Goal: Navigation & Orientation: Find specific page/section

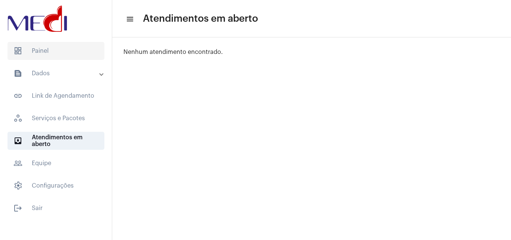
click at [60, 53] on span "dashboard Painel" at bounding box center [55, 51] width 97 height 18
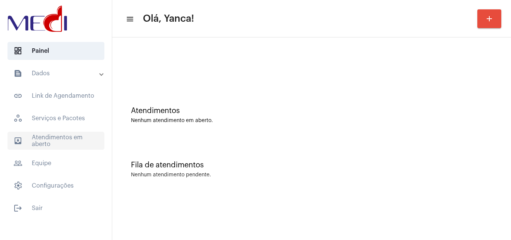
click at [51, 135] on span "outbox_outline Atendimentos em aberto" at bounding box center [55, 141] width 97 height 18
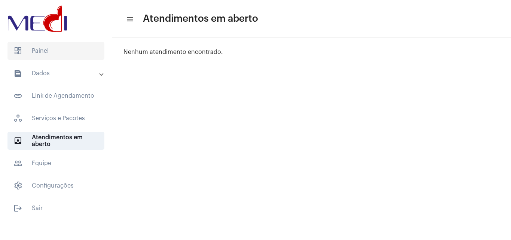
click at [74, 47] on span "dashboard Painel" at bounding box center [55, 51] width 97 height 18
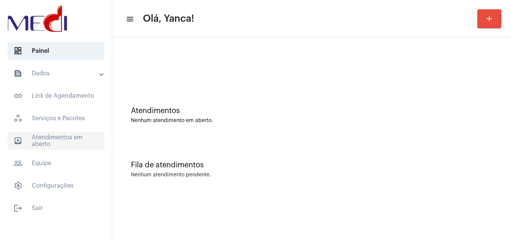
click at [71, 134] on span "outbox_outline Atendimentos em aberto" at bounding box center [55, 141] width 97 height 18
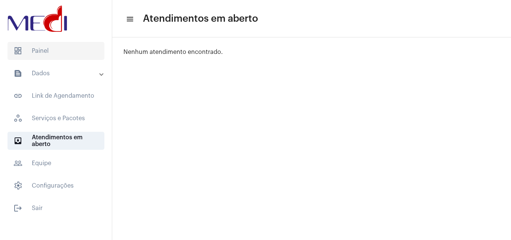
click at [73, 45] on span "dashboard Painel" at bounding box center [55, 51] width 97 height 18
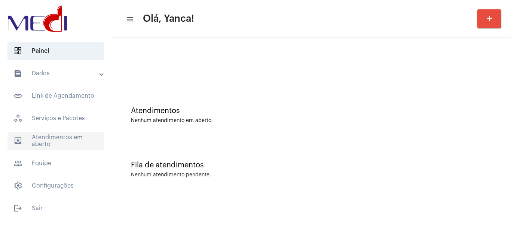
click at [75, 144] on span "outbox_outline Atendimentos em aberto" at bounding box center [55, 141] width 97 height 18
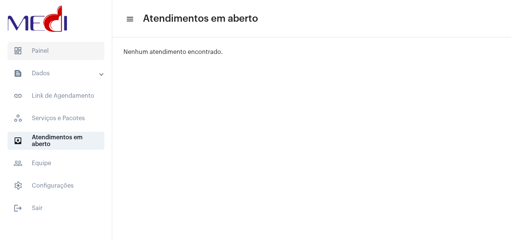
click at [68, 59] on span "dashboard Painel" at bounding box center [55, 51] width 97 height 18
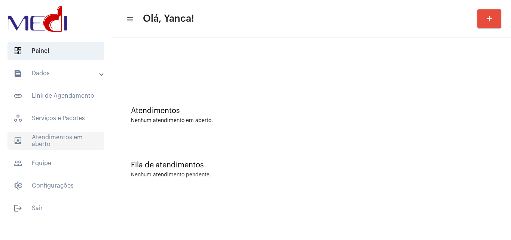
click at [80, 143] on span "outbox_outline Atendimentos em aberto" at bounding box center [55, 141] width 97 height 18
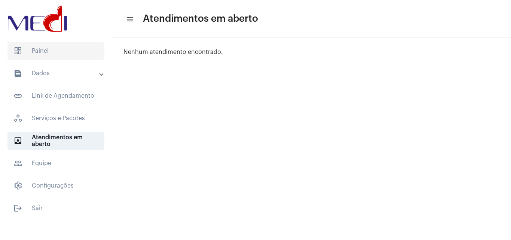
click at [52, 46] on span "dashboard Painel" at bounding box center [55, 51] width 97 height 18
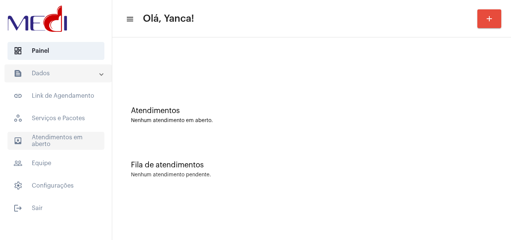
click at [67, 148] on span "outbox_outline Atendimentos em aberto" at bounding box center [55, 141] width 97 height 18
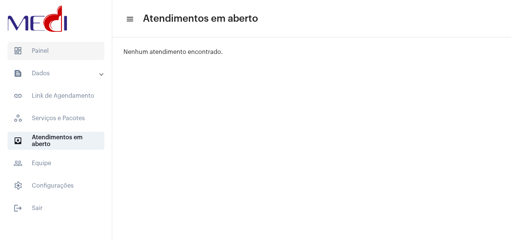
click at [67, 44] on span "dashboard Painel" at bounding box center [55, 51] width 97 height 18
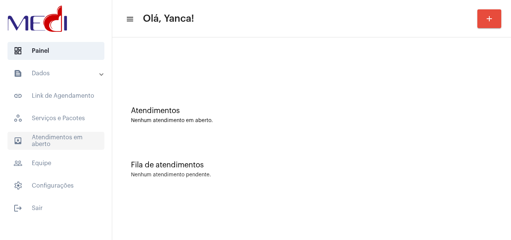
click at [46, 146] on span "outbox_outline Atendimentos em aberto" at bounding box center [55, 141] width 97 height 18
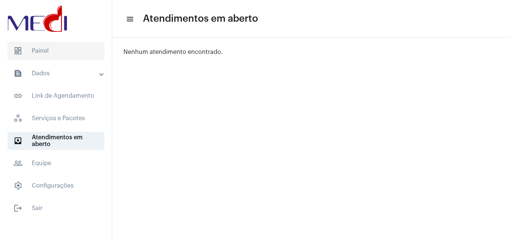
click at [54, 53] on span "dashboard Painel" at bounding box center [55, 51] width 97 height 18
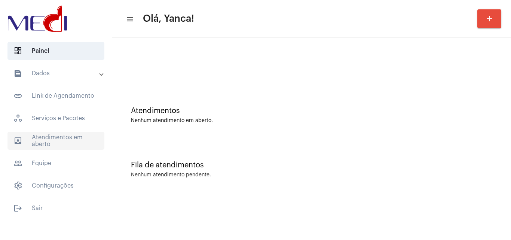
click at [58, 132] on span "outbox_outline Atendimentos em aberto" at bounding box center [55, 141] width 97 height 18
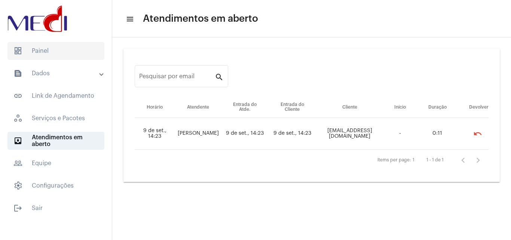
click at [55, 55] on span "dashboard Painel" at bounding box center [55, 51] width 97 height 18
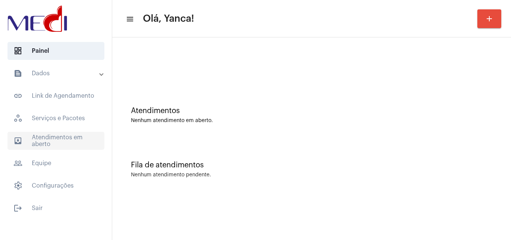
click at [65, 133] on span "outbox_outline Atendimentos em aberto" at bounding box center [55, 141] width 97 height 18
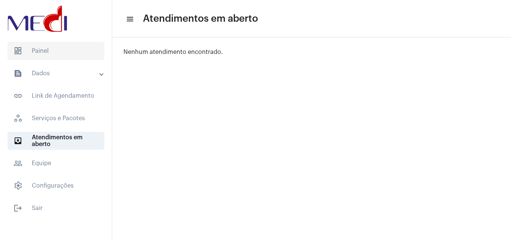
click at [43, 44] on span "dashboard Painel" at bounding box center [55, 51] width 97 height 18
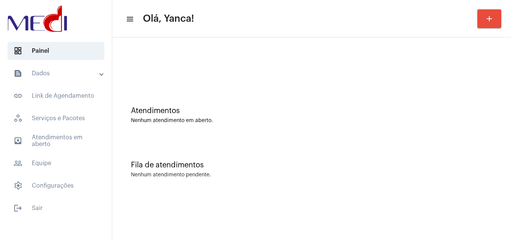
drag, startPoint x: 73, startPoint y: 132, endPoint x: 133, endPoint y: 142, distance: 60.6
click at [73, 133] on span "outbox_outline Atendimentos em aberto" at bounding box center [55, 141] width 97 height 18
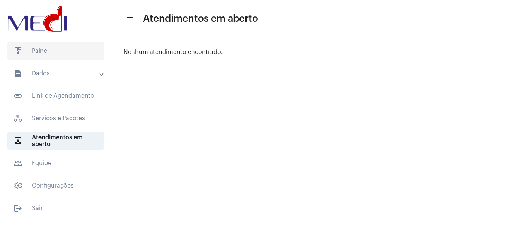
click at [69, 51] on span "dashboard Painel" at bounding box center [55, 51] width 97 height 18
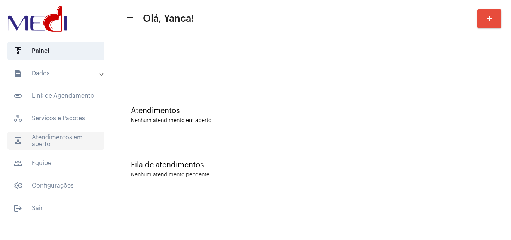
click at [49, 139] on span "outbox_outline Atendimentos em aberto" at bounding box center [55, 141] width 97 height 18
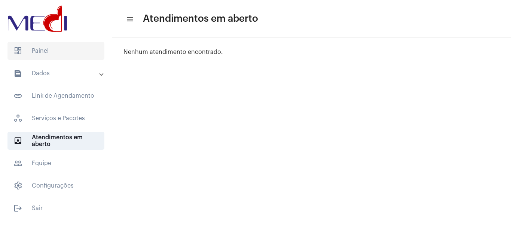
click at [59, 45] on span "dashboard Painel" at bounding box center [55, 51] width 97 height 18
